Goal: Information Seeking & Learning: Learn about a topic

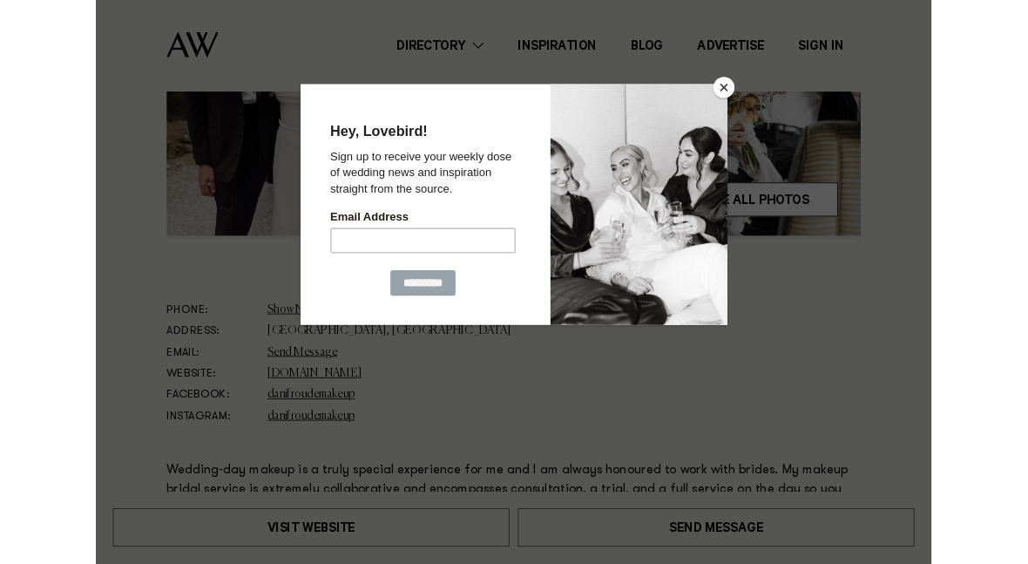
scroll to position [643, 0]
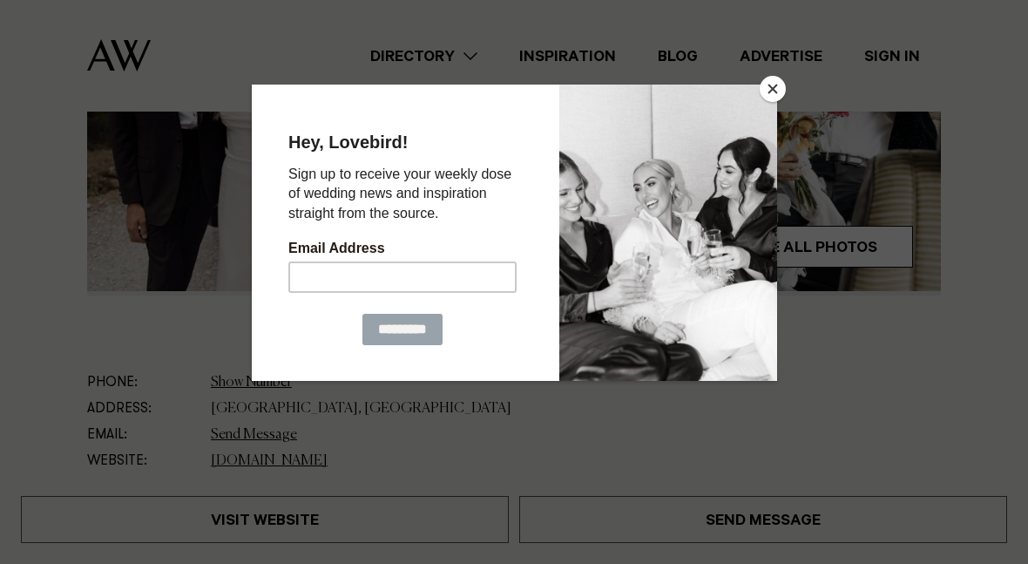
click at [763, 92] on button "Close" at bounding box center [773, 89] width 26 height 26
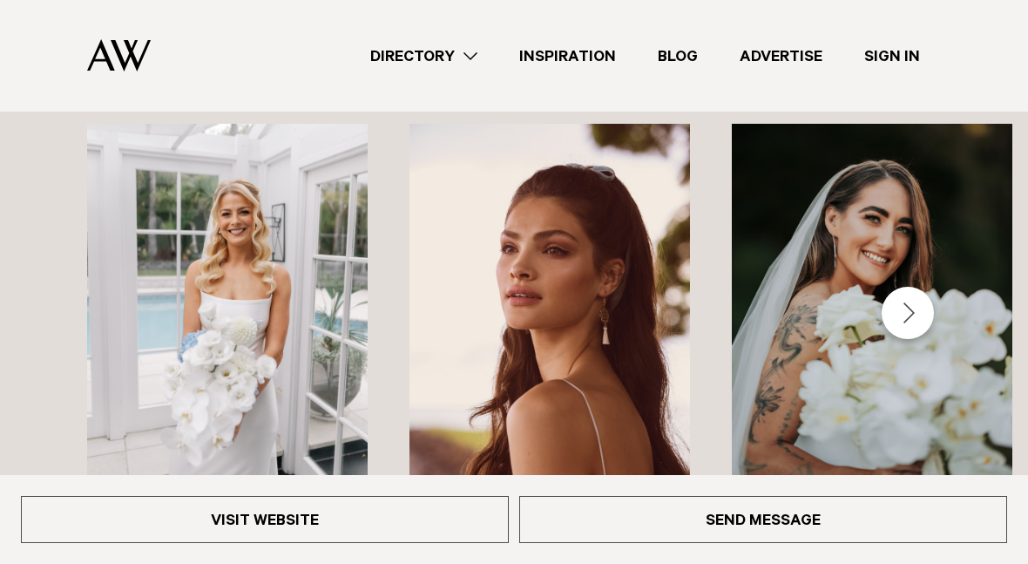
scroll to position [3065, 0]
click at [869, 536] on h3 "[PERSON_NAME]" at bounding box center [872, 554] width 253 height 36
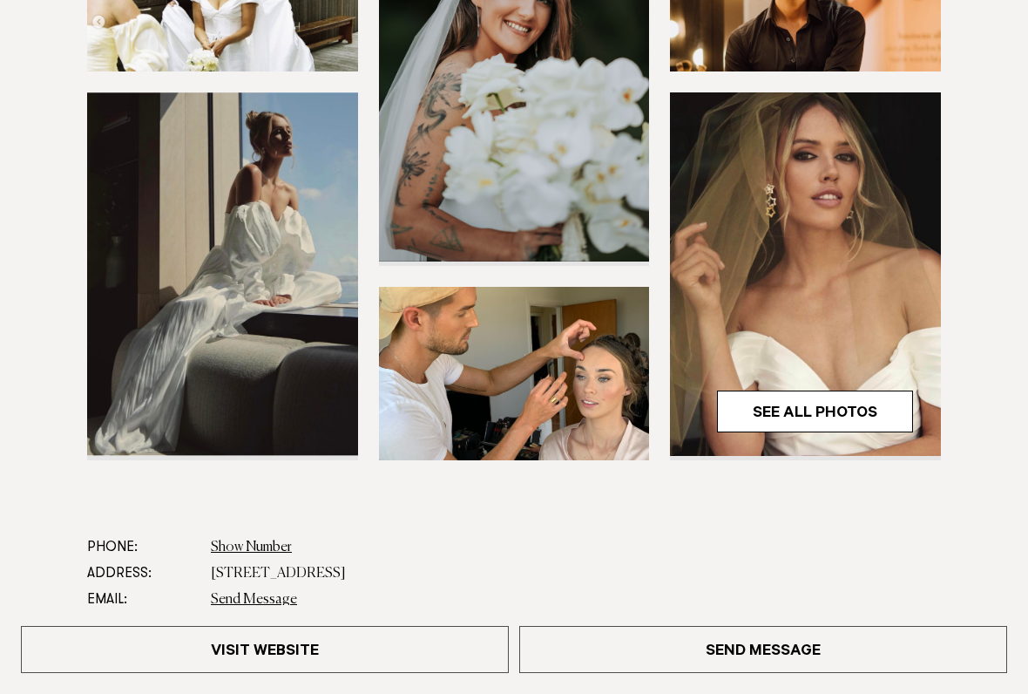
scroll to position [420, 0]
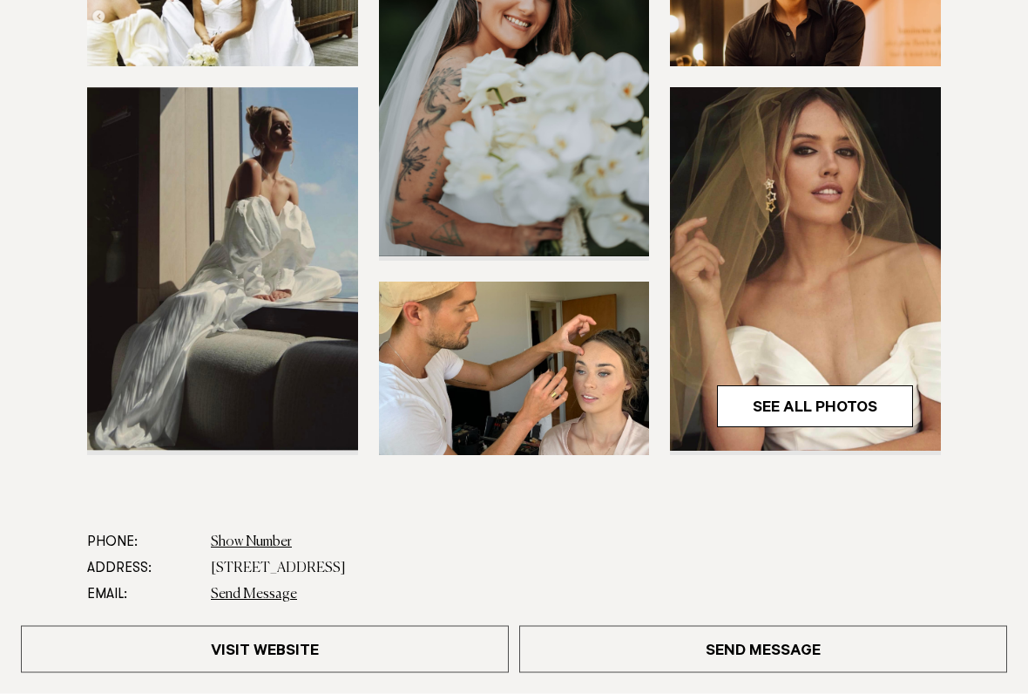
click at [810, 410] on link "See All Photos" at bounding box center [815, 407] width 196 height 42
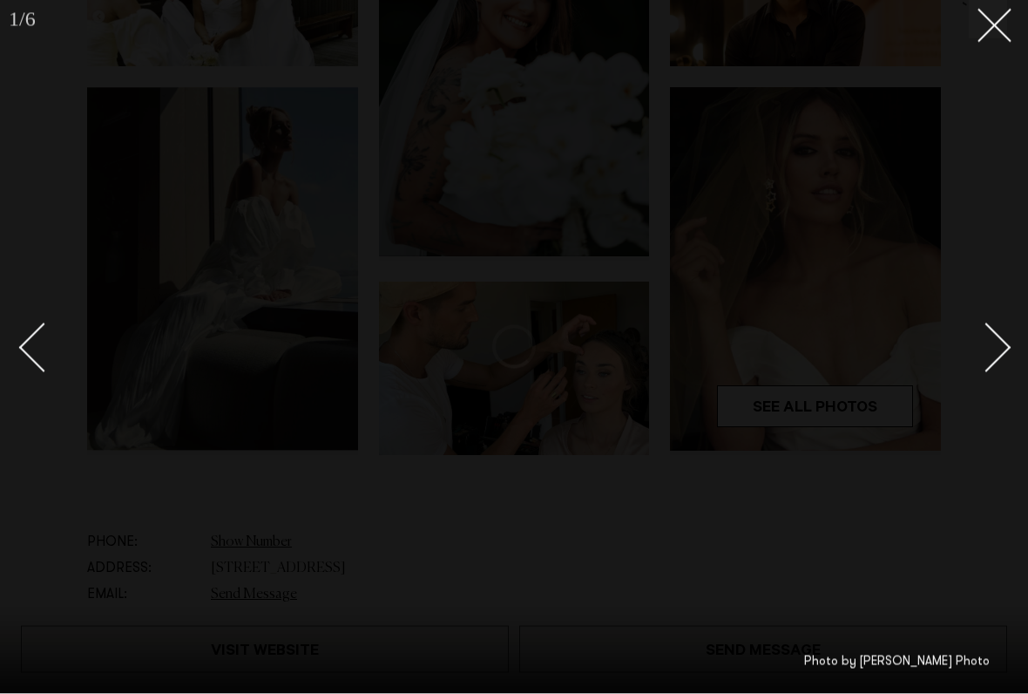
scroll to position [421, 0]
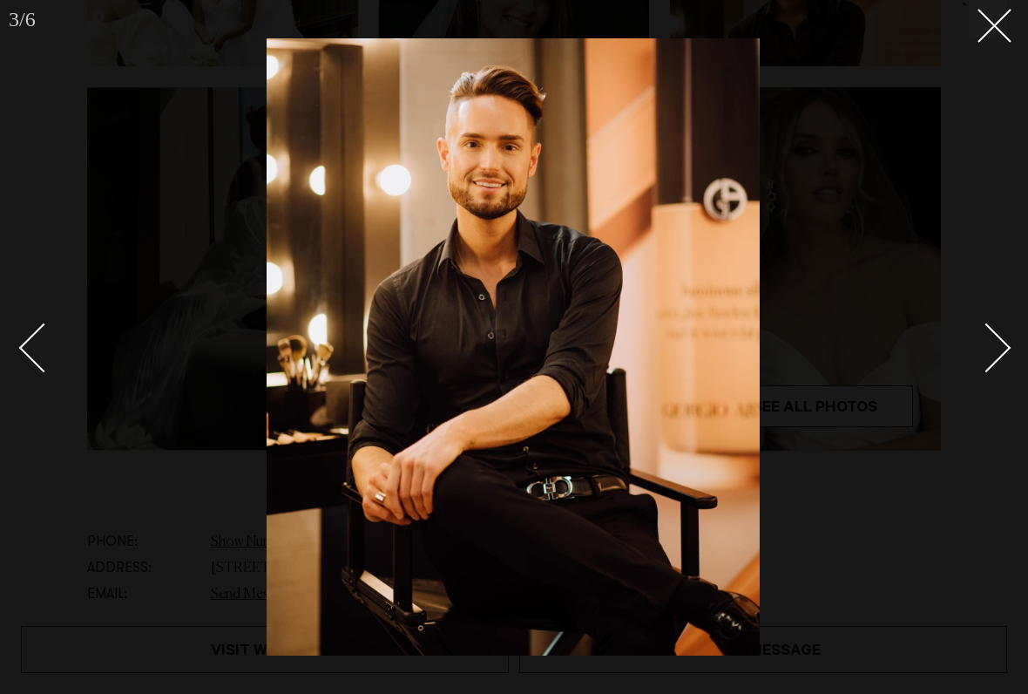
click at [999, 22] on line at bounding box center [994, 26] width 32 height 32
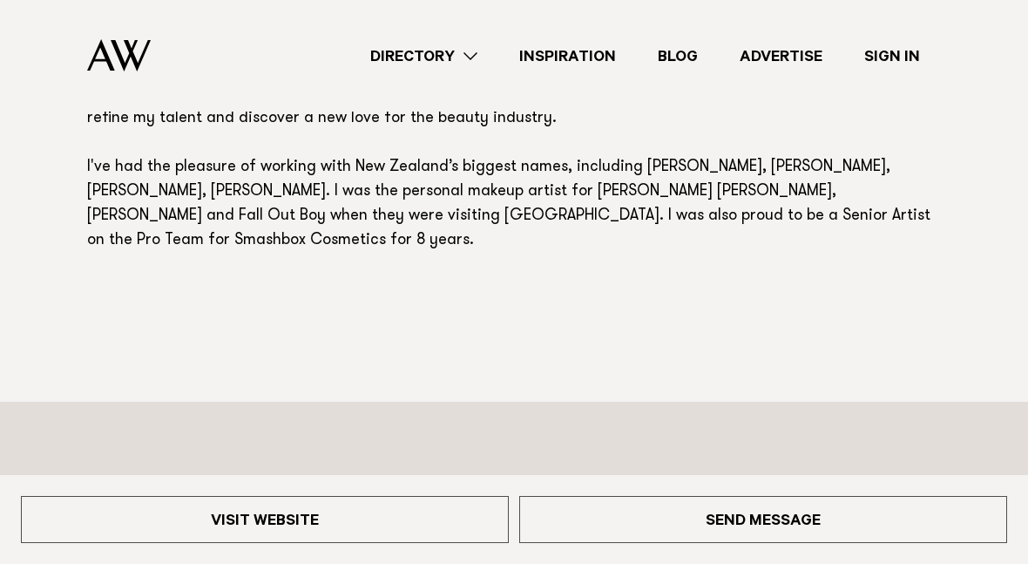
scroll to position [1111, 0]
